Goal: Task Accomplishment & Management: Use online tool/utility

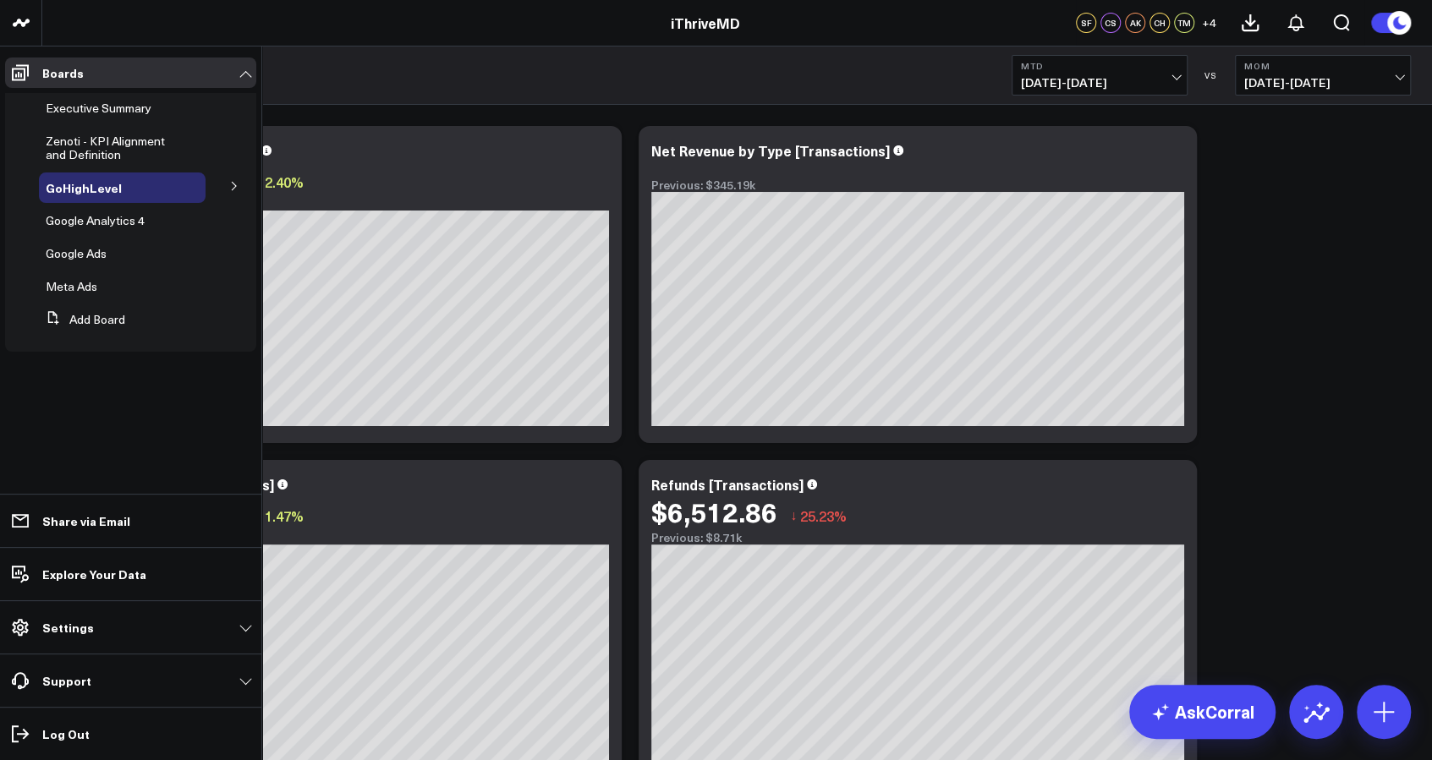
click at [240, 186] on button at bounding box center [234, 185] width 44 height 25
click at [145, 213] on span "GHL Subscriptions" at bounding box center [106, 218] width 100 height 16
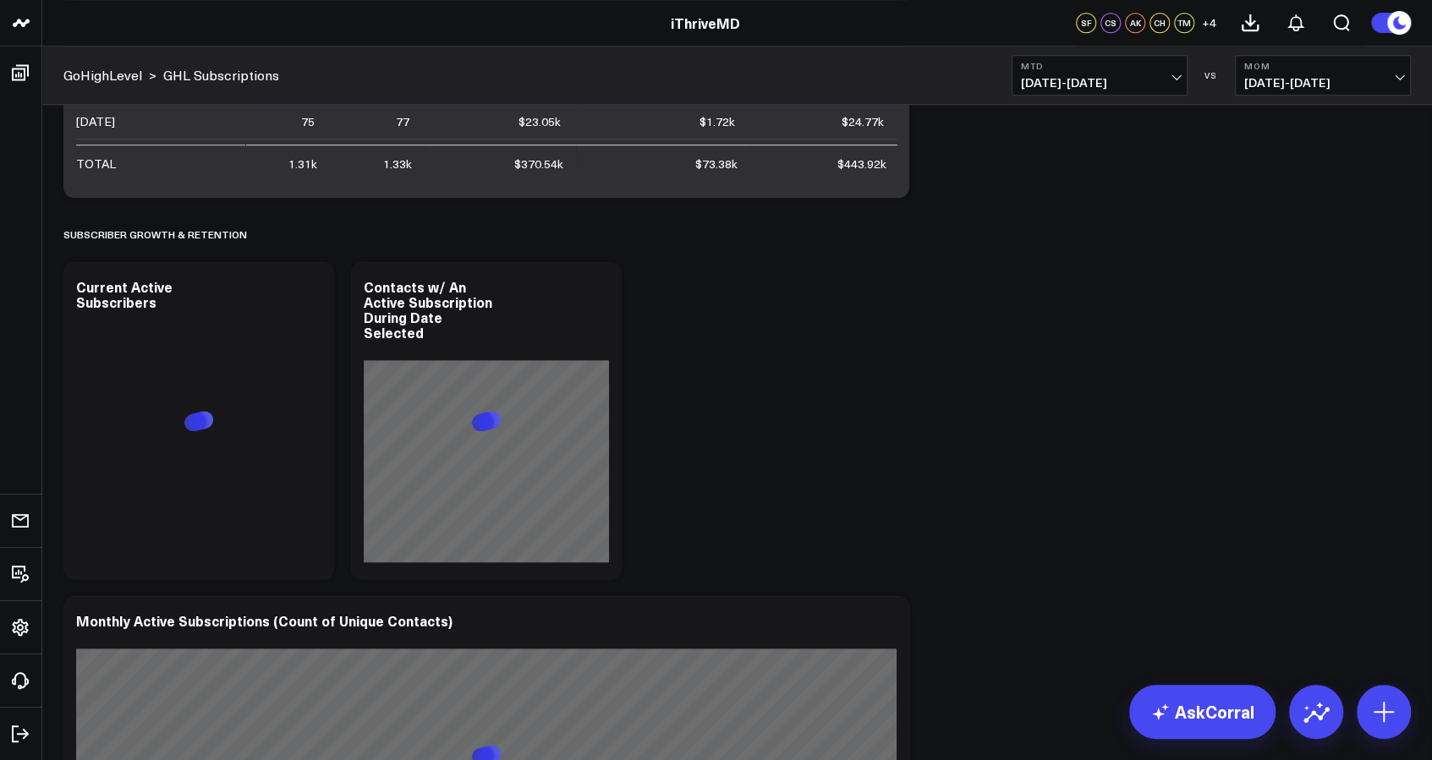
scroll to position [1039, 0]
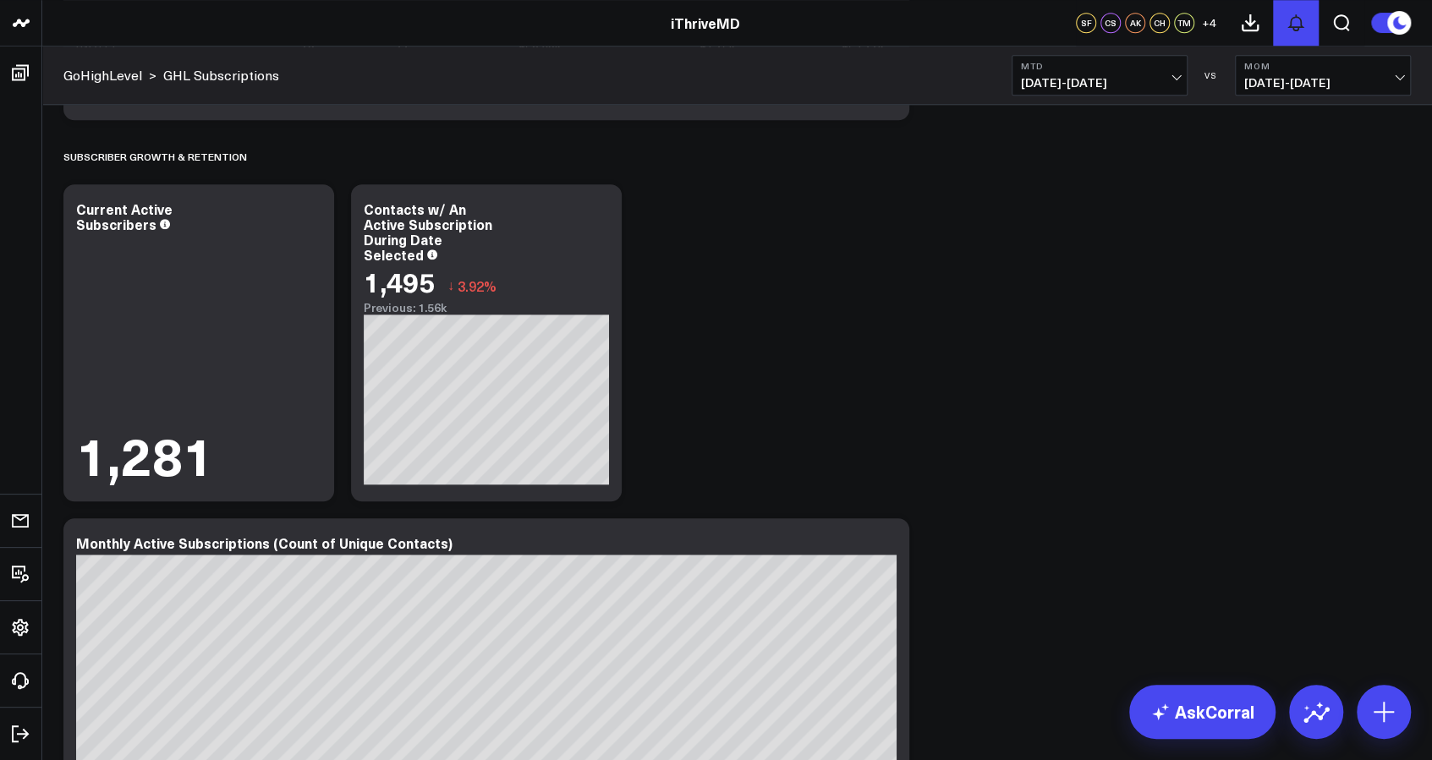
click at [1286, 8] on button at bounding box center [1296, 23] width 46 height 46
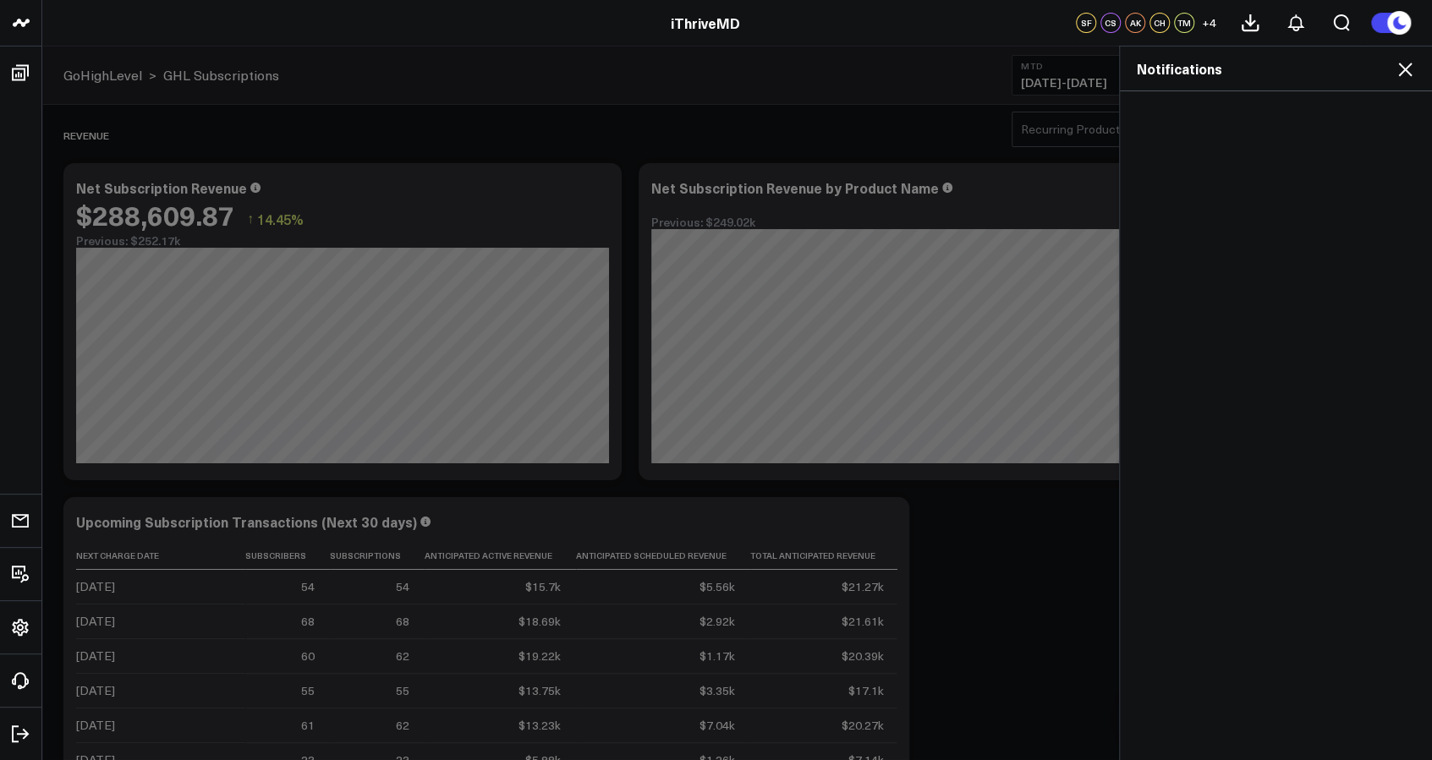
scroll to position [0, 0]
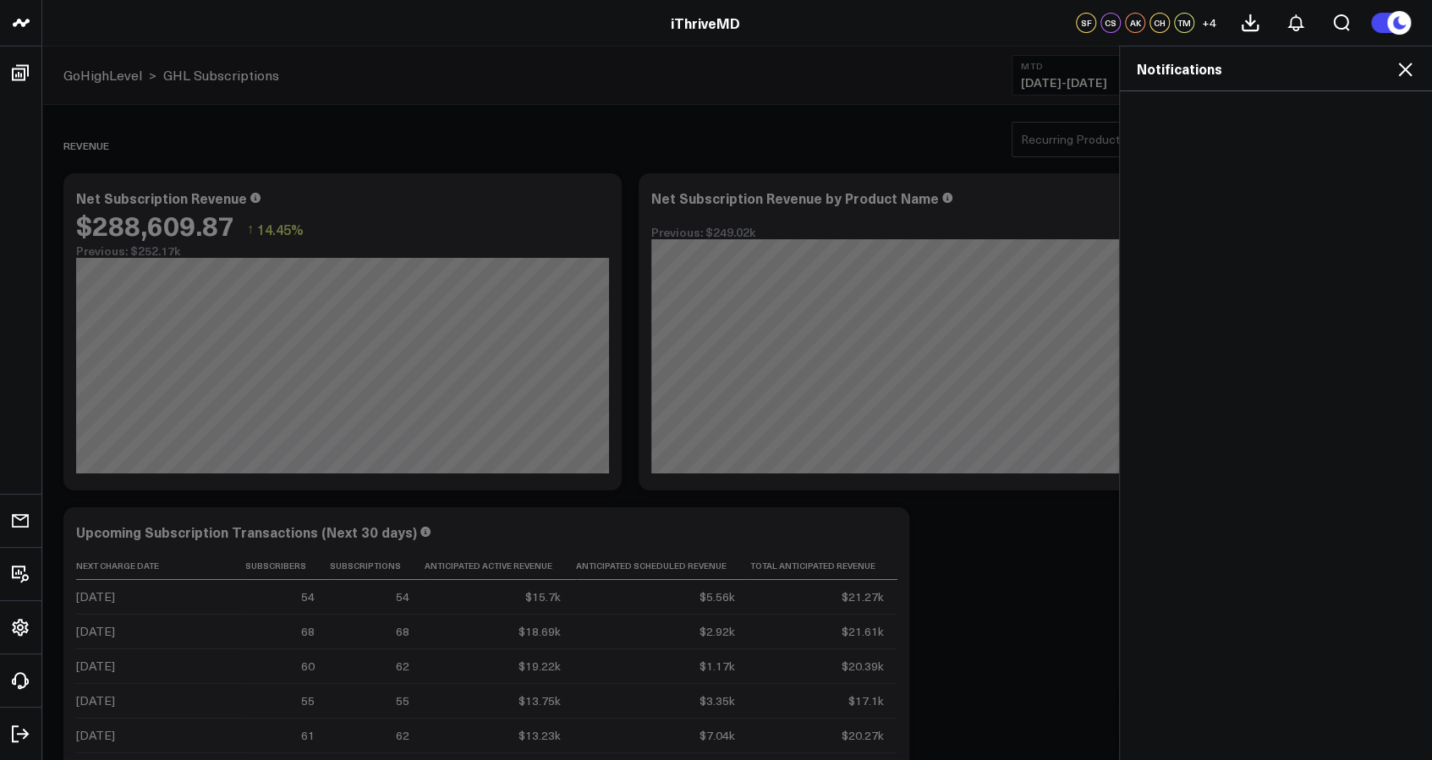
click at [1402, 68] on icon at bounding box center [1405, 69] width 20 height 20
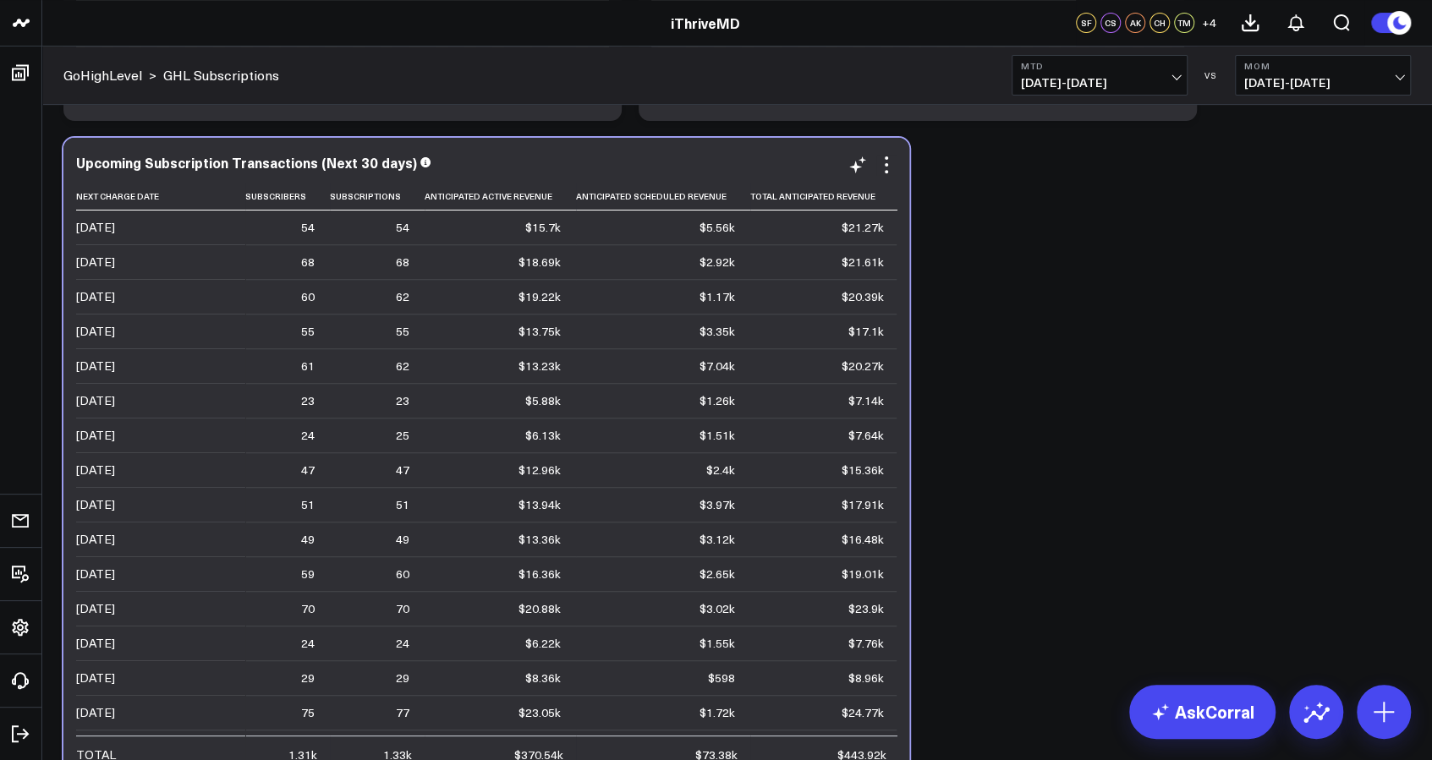
click at [886, 174] on div "Upcoming Subscription Transactions (Next 30 days) Next Charge Date Subscribers …" at bounding box center [486, 464] width 821 height 618
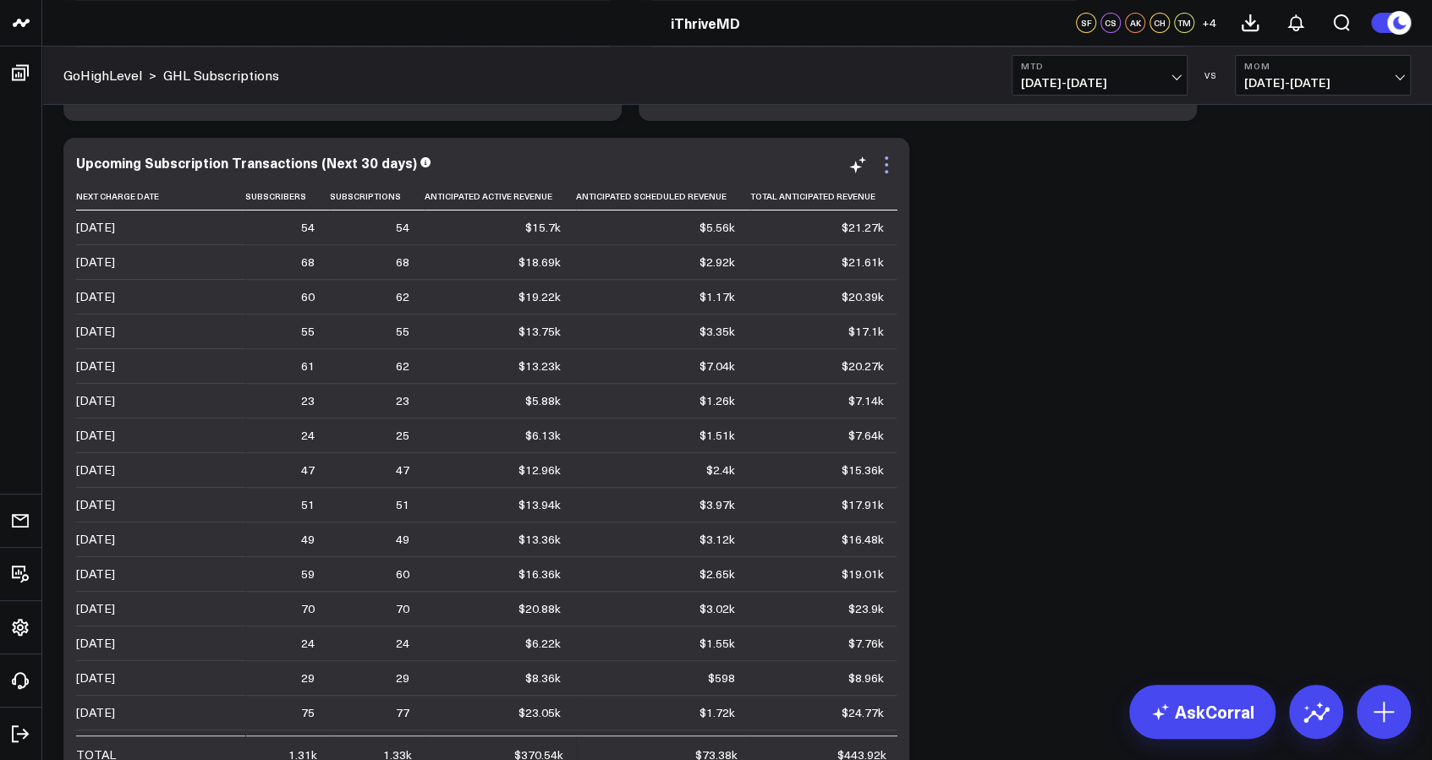
click at [887, 173] on icon at bounding box center [886, 165] width 20 height 20
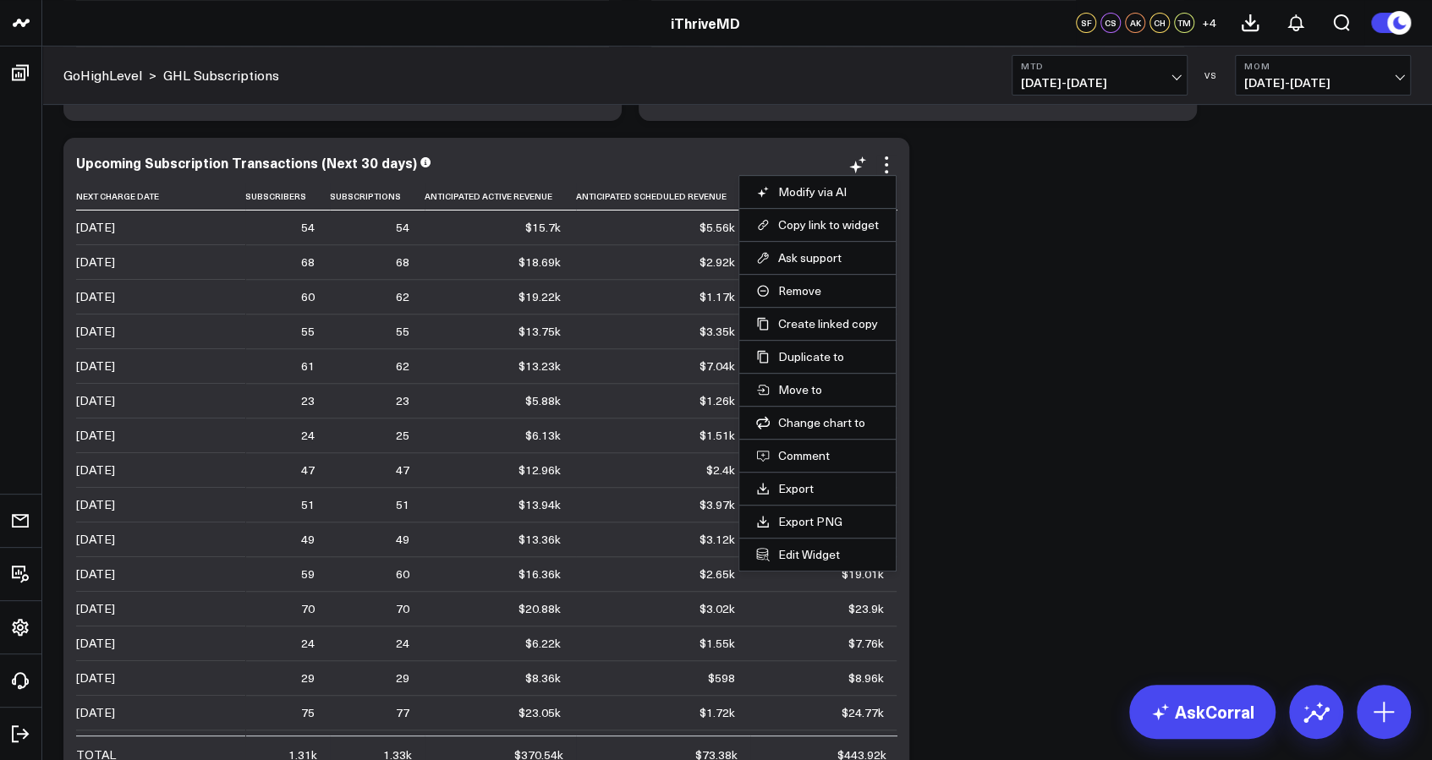
click at [647, 163] on div "Upcoming Subscription Transactions (Next 30 days)" at bounding box center [486, 162] width 821 height 15
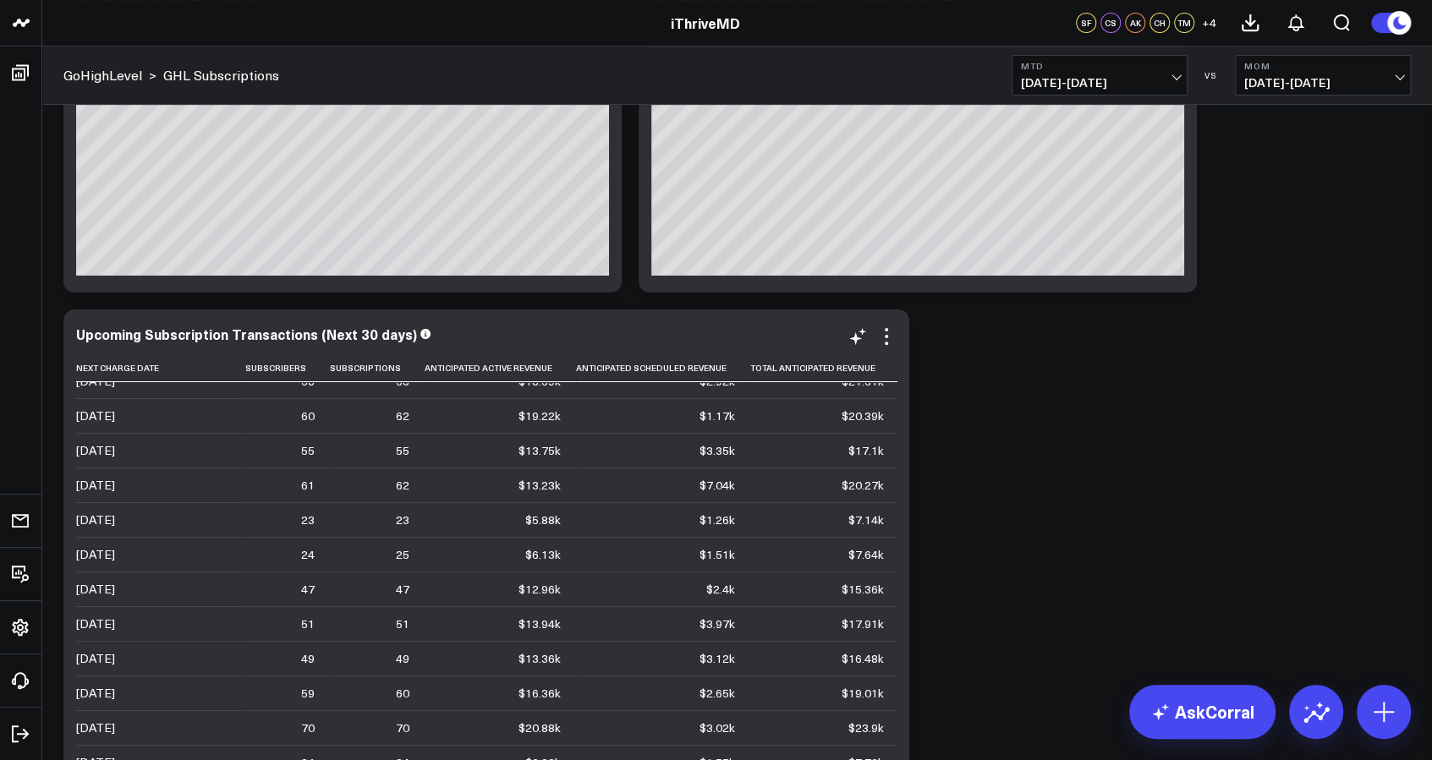
scroll to position [55, 0]
